Goal: Find contact information: Find contact information

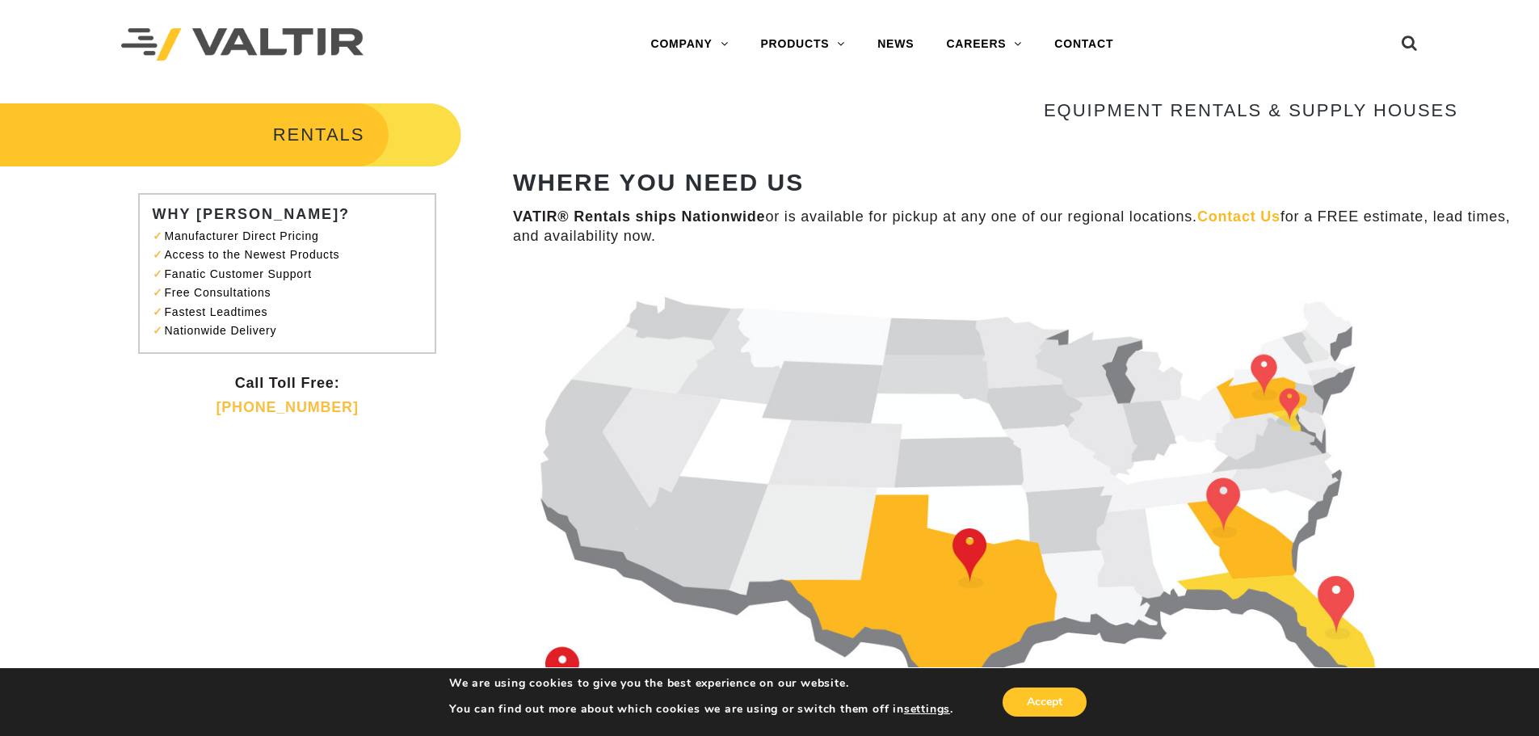
click at [1287, 400] on img at bounding box center [985, 512] width 945 height 485
click at [1064, 48] on link "CONTACT" at bounding box center [1083, 44] width 91 height 32
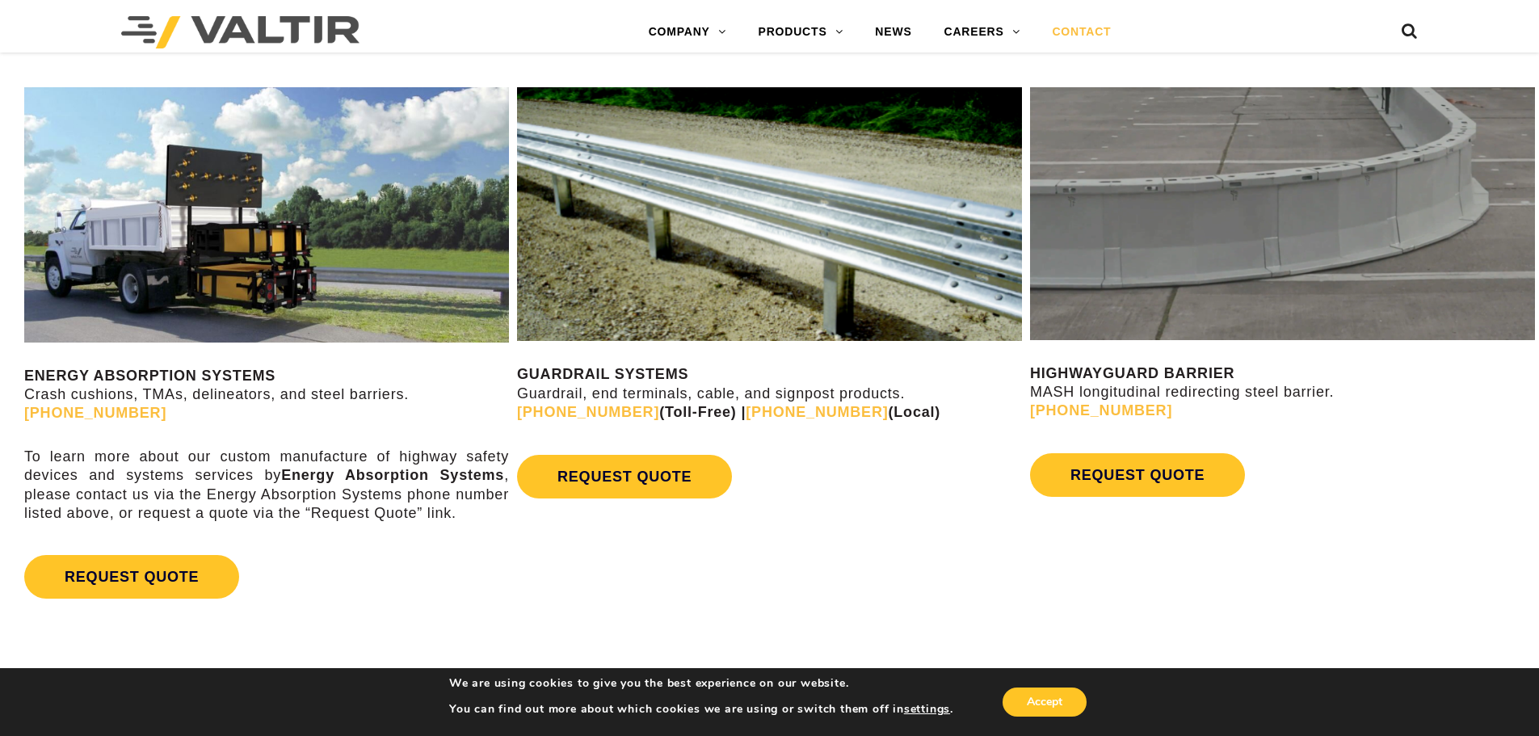
scroll to position [1051, 0]
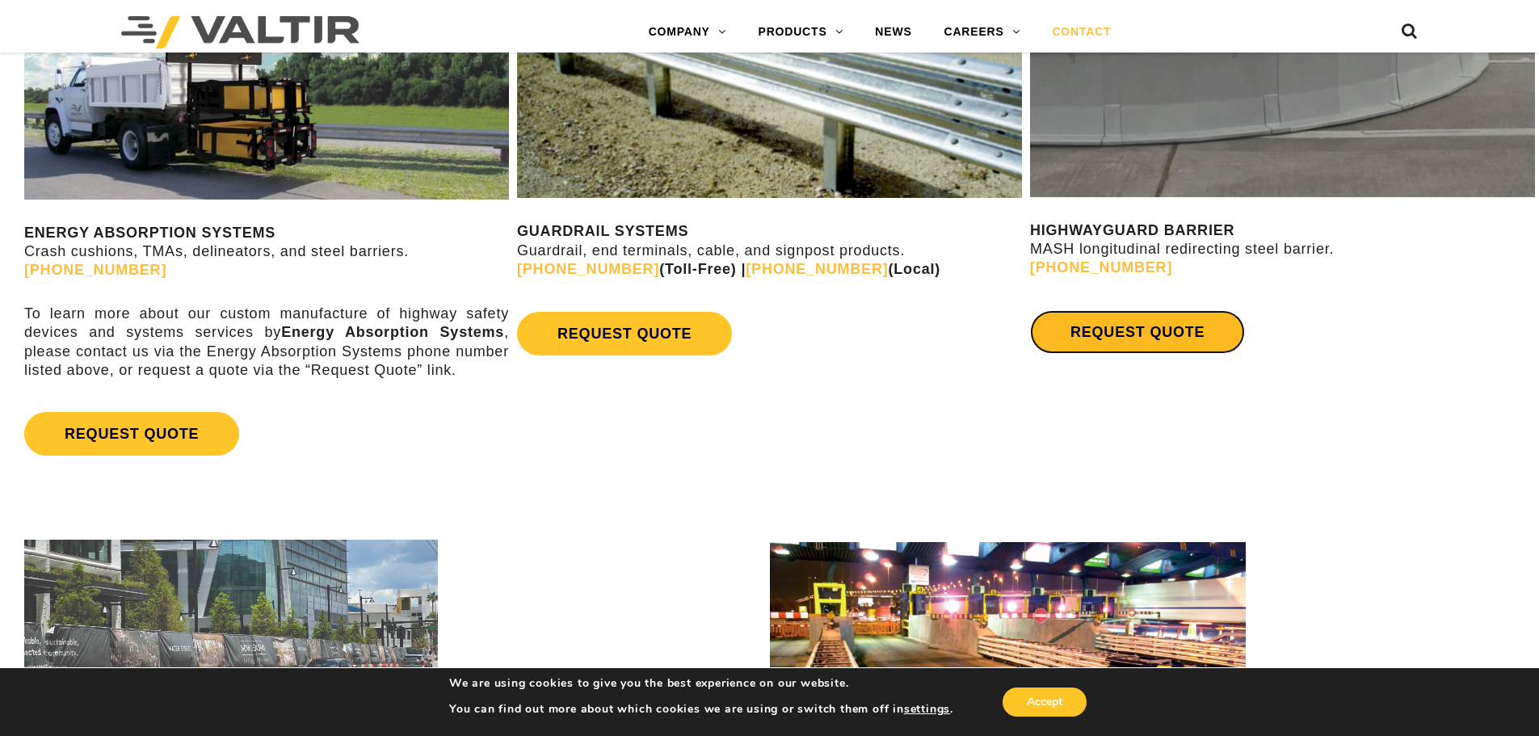
click at [1104, 325] on link "REQUEST QUOTE" at bounding box center [1137, 332] width 215 height 44
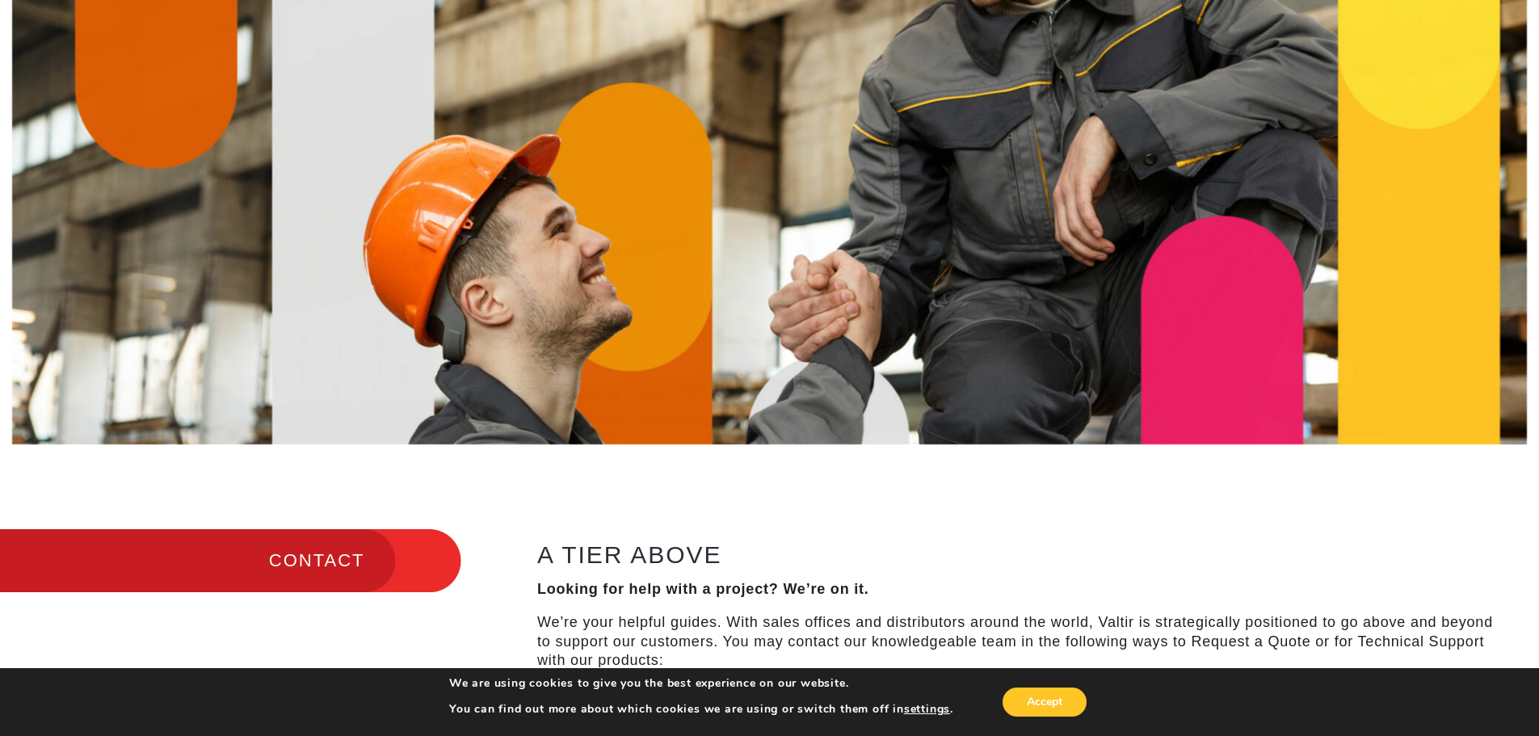
scroll to position [0, 0]
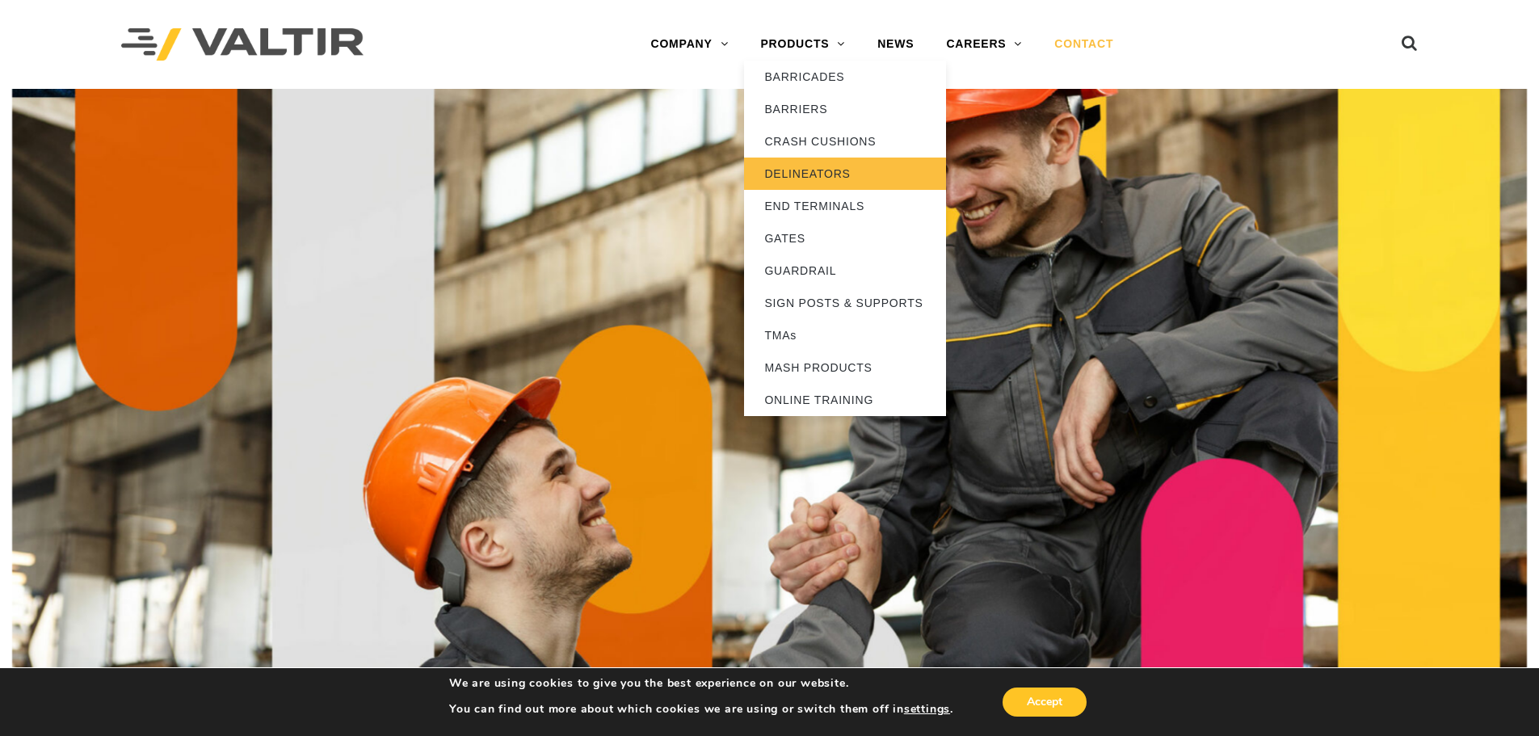
click at [808, 179] on link "DELINEATORS" at bounding box center [845, 174] width 202 height 32
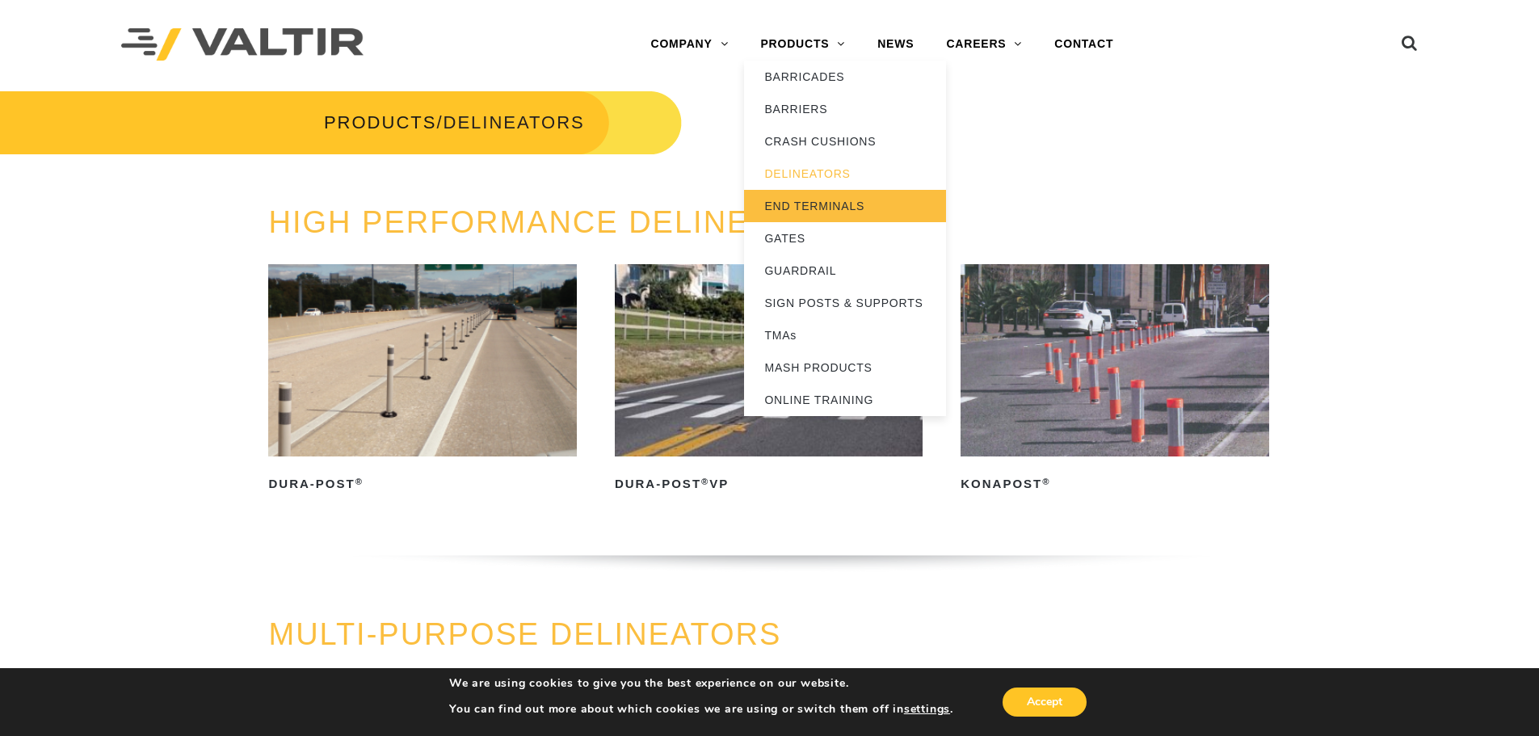
click at [806, 206] on link "END TERMINALS" at bounding box center [845, 206] width 202 height 32
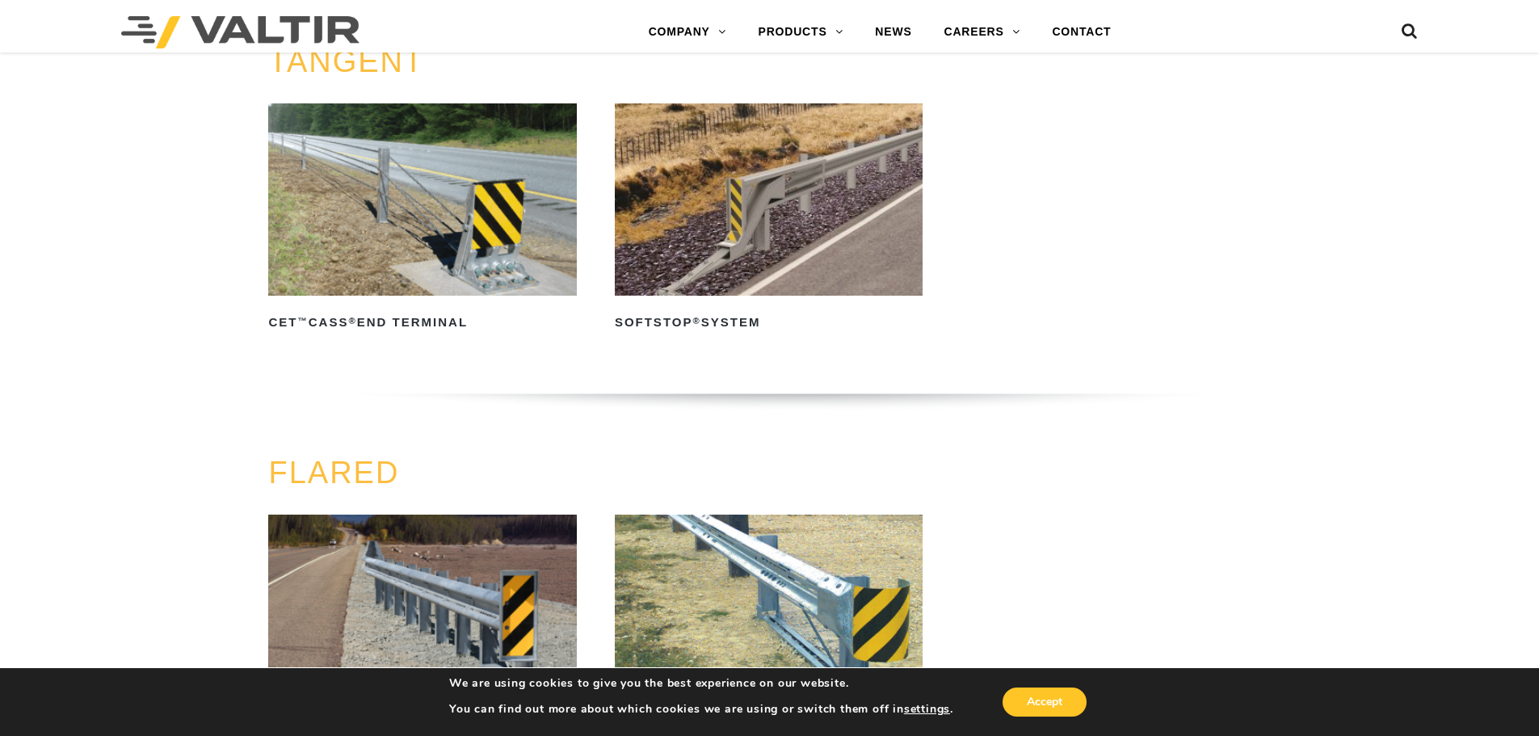
scroll to position [1293, 0]
